Goal: Task Accomplishment & Management: Manage account settings

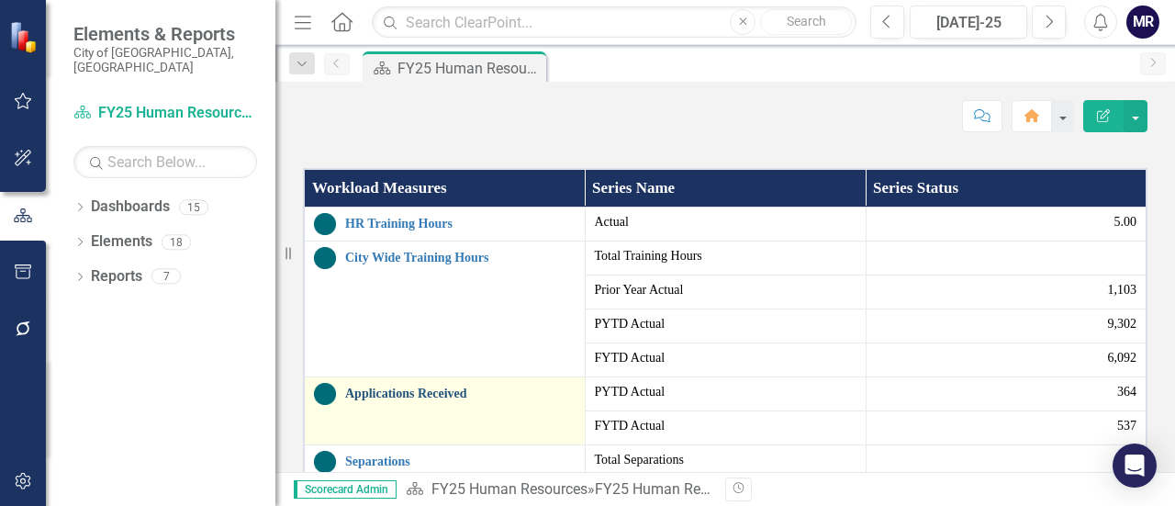
scroll to position [643, 0]
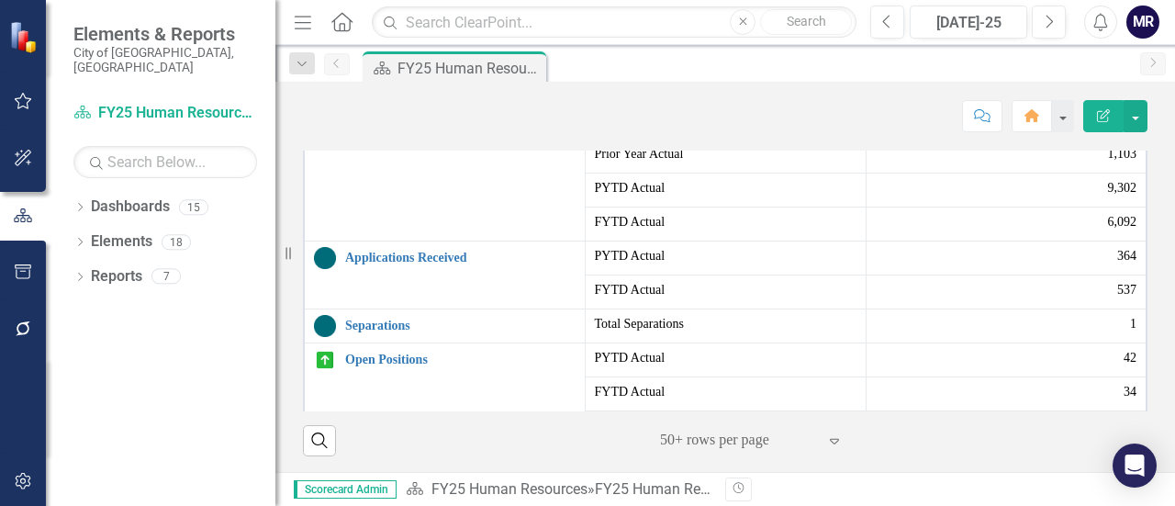
click at [1096, 127] on button "Edit Report" at bounding box center [1103, 116] width 40 height 32
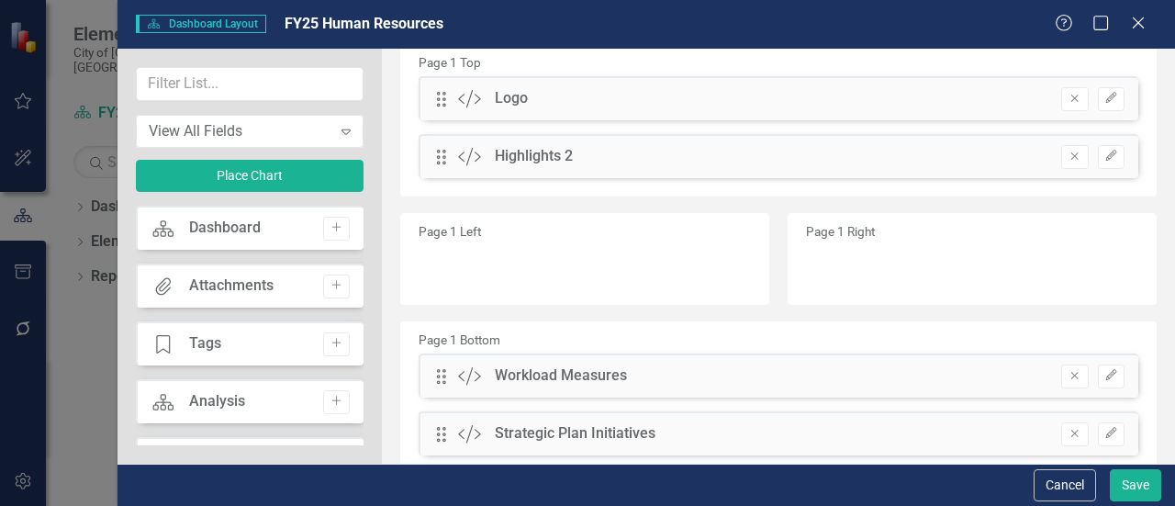
scroll to position [140, 0]
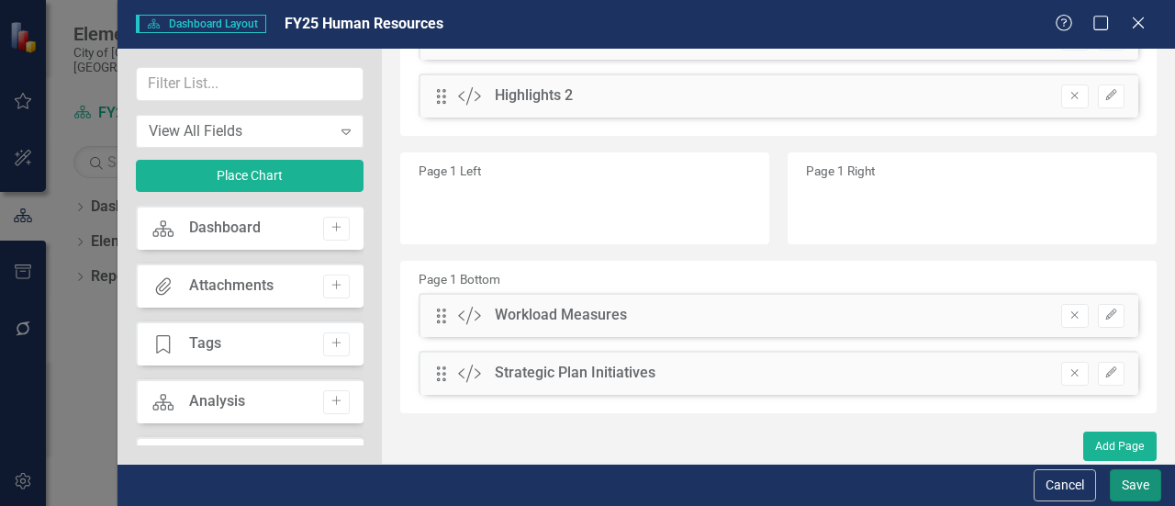
click at [1138, 486] on button "Save" at bounding box center [1135, 485] width 51 height 32
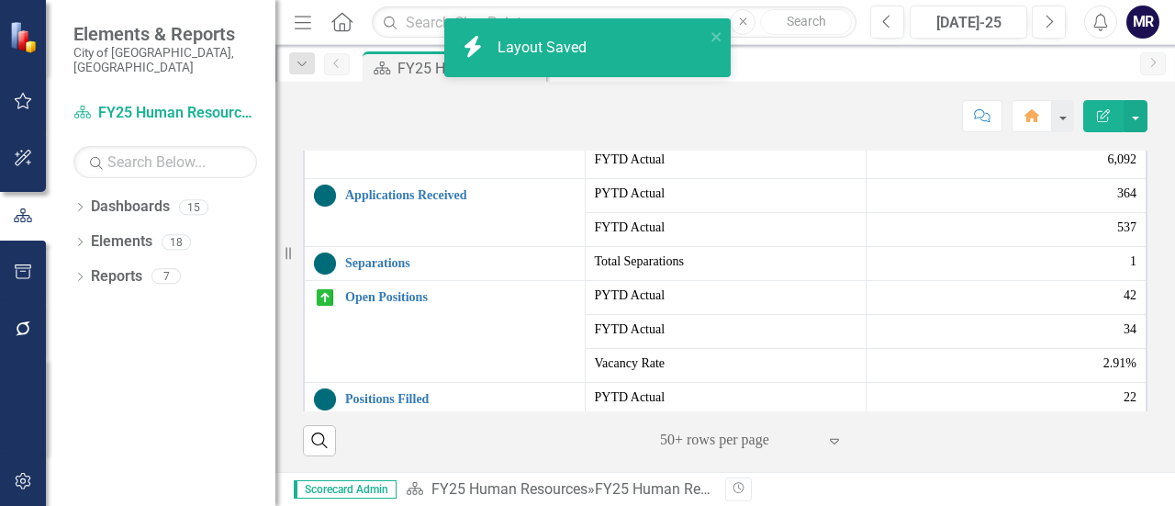
scroll to position [102, 0]
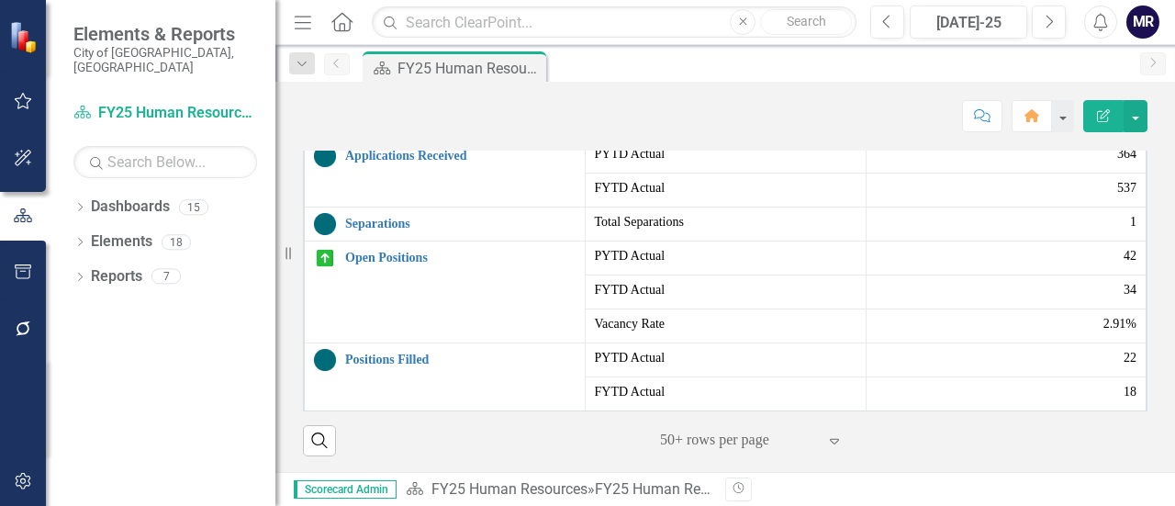
click at [250, 10] on div "Elements & Reports City of [GEOGRAPHIC_DATA], [GEOGRAPHIC_DATA]" at bounding box center [161, 49] width 230 height 98
click at [26, 230] on div at bounding box center [23, 215] width 46 height 57
click at [24, 229] on button "button" at bounding box center [23, 216] width 46 height 30
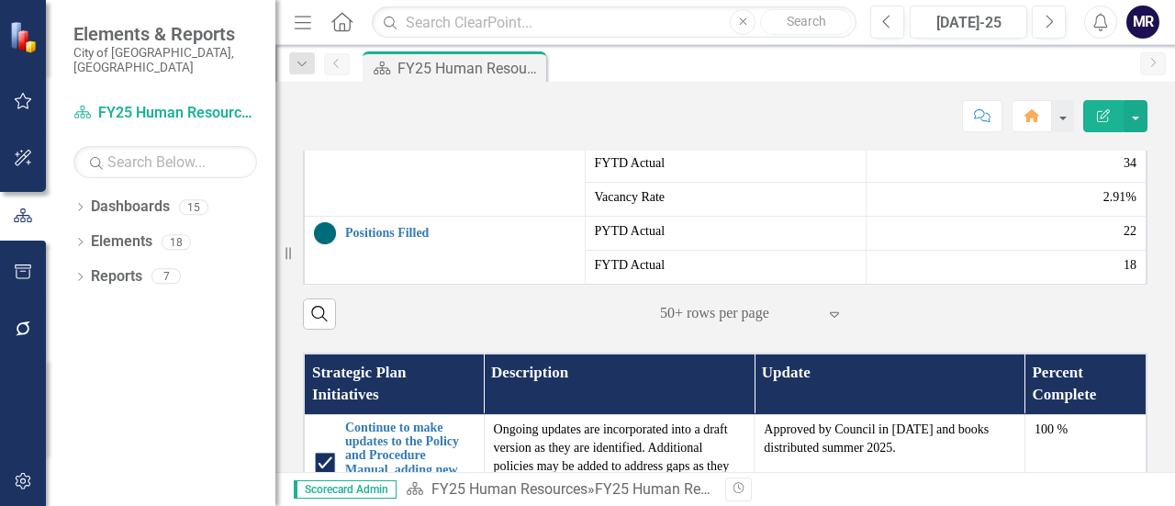
scroll to position [734, 0]
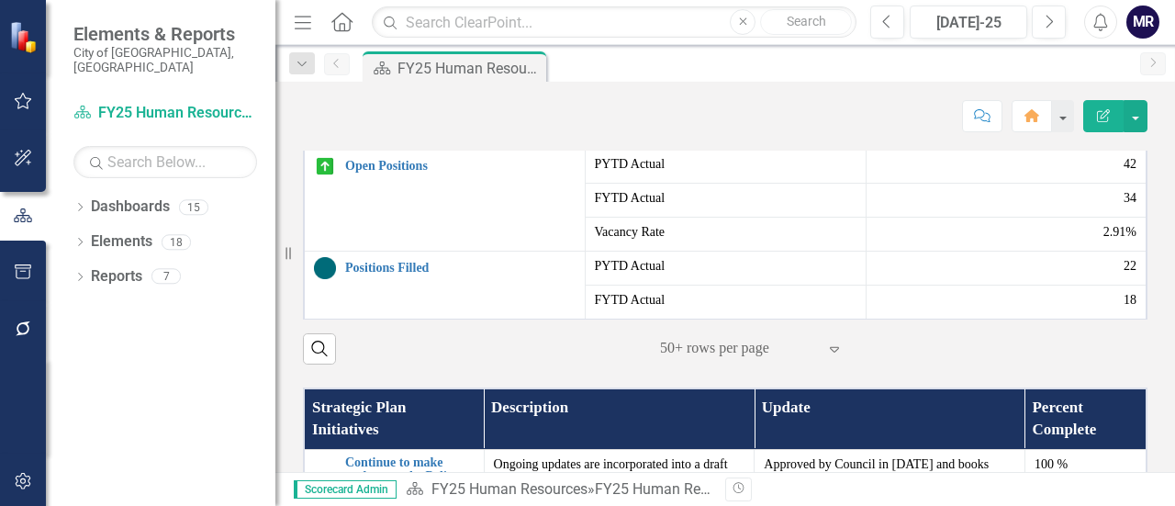
click at [574, 364] on div "‹ Previous 1 (current) › Next 50+ rows per page Expand" at bounding box center [746, 348] width 351 height 31
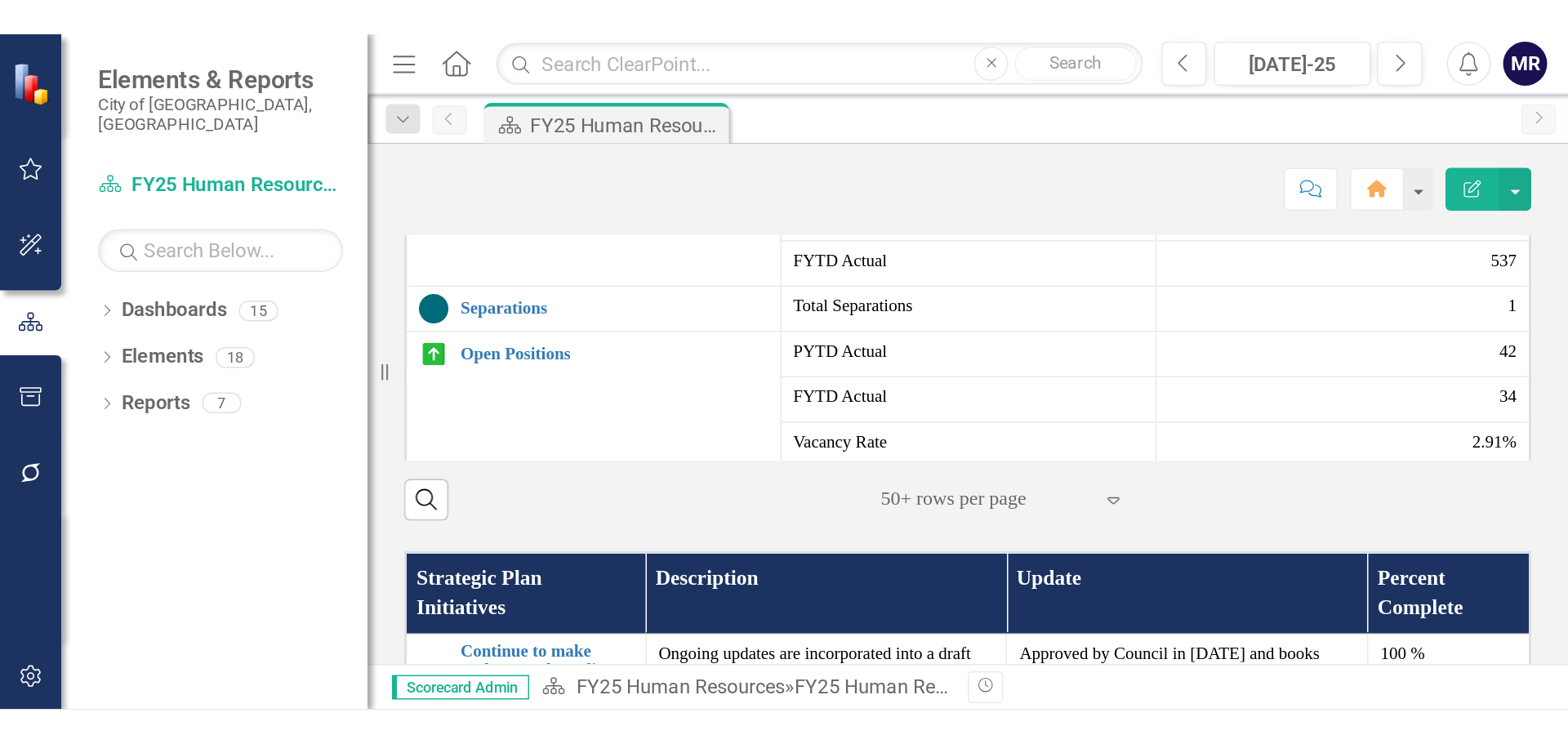
scroll to position [0, 0]
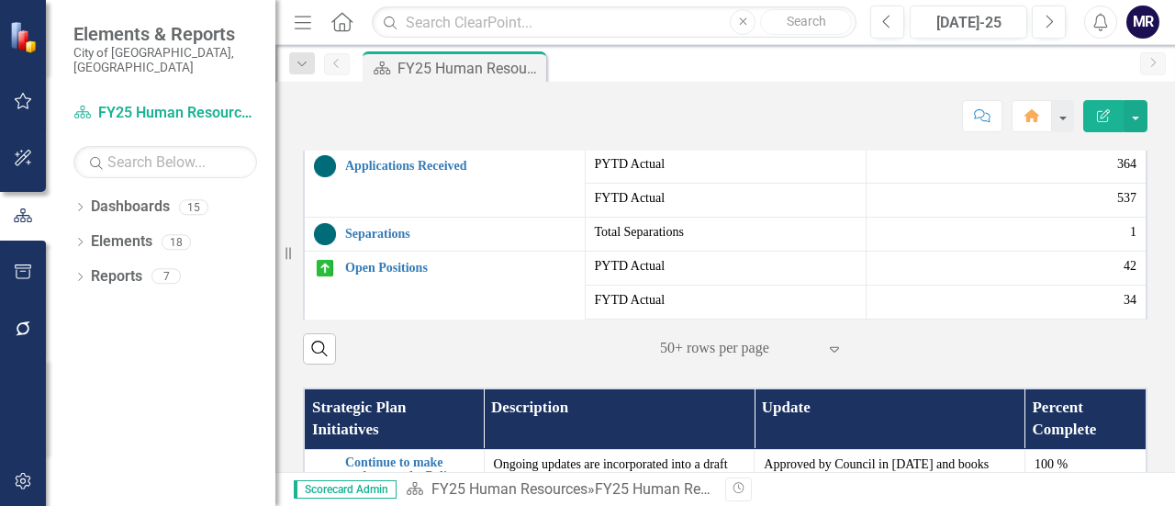
click at [612, 106] on span "PYTD Actual" at bounding box center [726, 96] width 262 height 18
click at [612, 149] on td "FYTD Actual" at bounding box center [725, 132] width 281 height 34
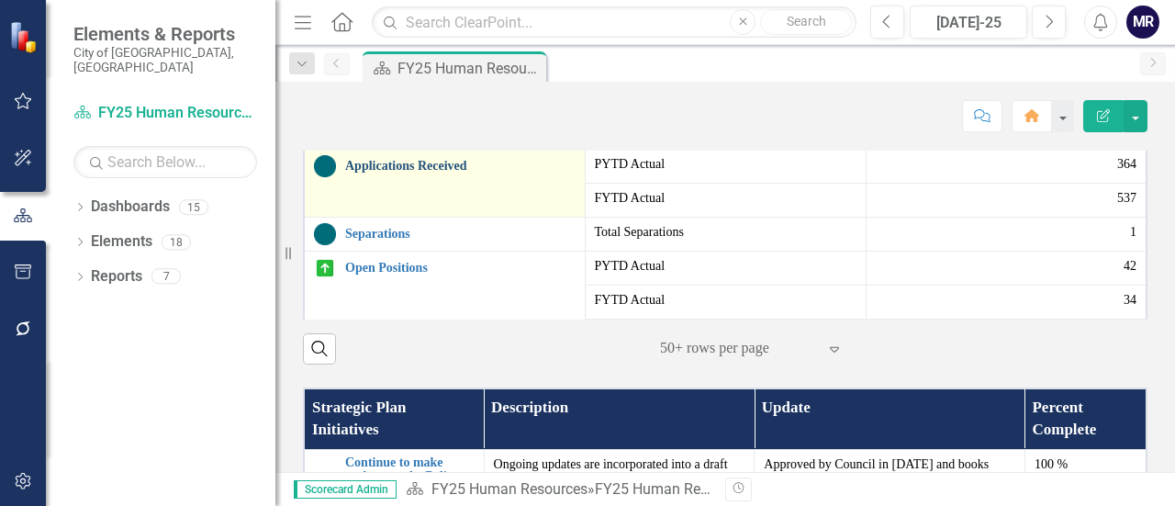
click at [369, 173] on link "Applications Received" at bounding box center [460, 166] width 230 height 14
